Goal: Task Accomplishment & Management: Manage account settings

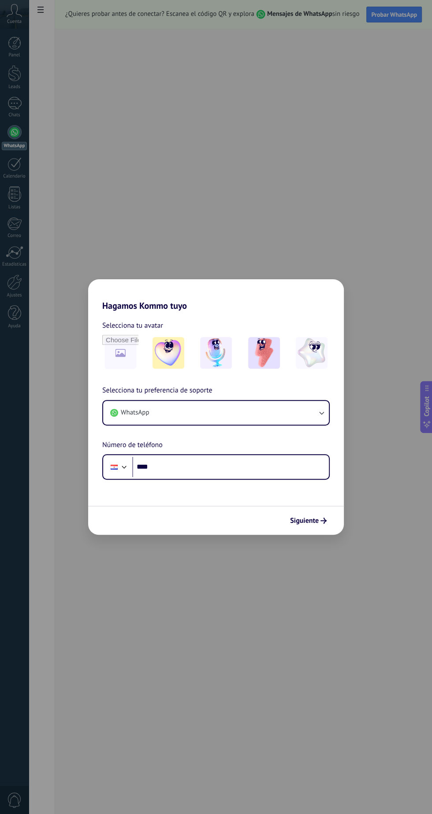
click at [367, 104] on div "Hagamos Kommo tuyo Selecciona tu avatar Selecciona tu preferencia de soporte Wh…" at bounding box center [216, 407] width 432 height 814
click at [345, 78] on div "Hagamos Kommo tuyo Selecciona tu avatar Selecciona tu preferencia de soporte Wh…" at bounding box center [216, 407] width 432 height 814
click at [388, 14] on div "Hagamos Kommo tuyo Selecciona tu avatar Selecciona tu preferencia de soporte Wh…" at bounding box center [216, 407] width 432 height 814
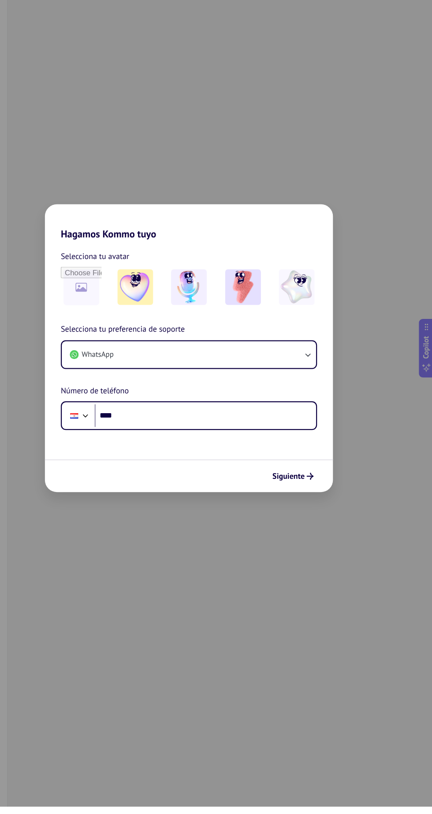
scroll to position [7, 0]
